Goal: Task Accomplishment & Management: Manage account settings

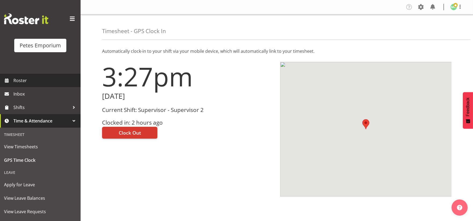
click at [19, 78] on span "Roster" at bounding box center [45, 80] width 65 height 8
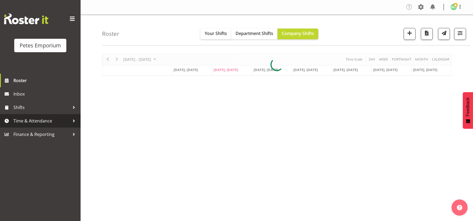
click at [41, 122] on span "Time & Attendance" at bounding box center [41, 121] width 56 height 8
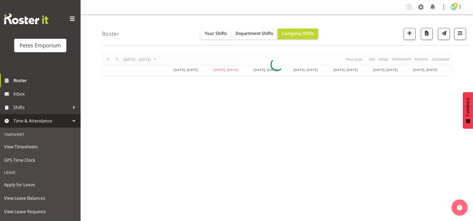
scroll to position [25, 0]
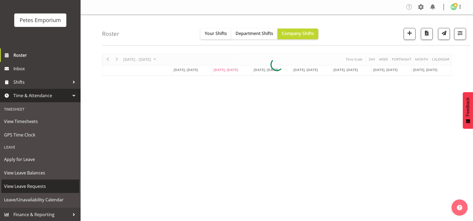
click at [56, 190] on link "View Leave Requests" at bounding box center [40, 185] width 78 height 13
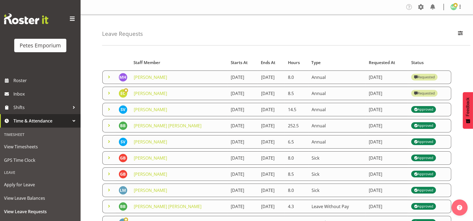
click at [107, 76] on span at bounding box center [109, 77] width 6 height 6
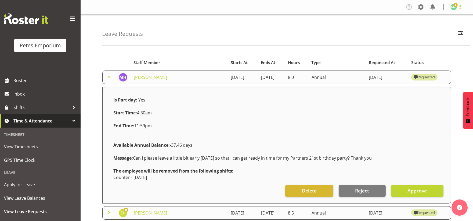
click at [459, 6] on span at bounding box center [460, 6] width 6 height 6
click at [446, 26] on link "Log Out" at bounding box center [438, 28] width 52 height 10
